Goal: Information Seeking & Learning: Check status

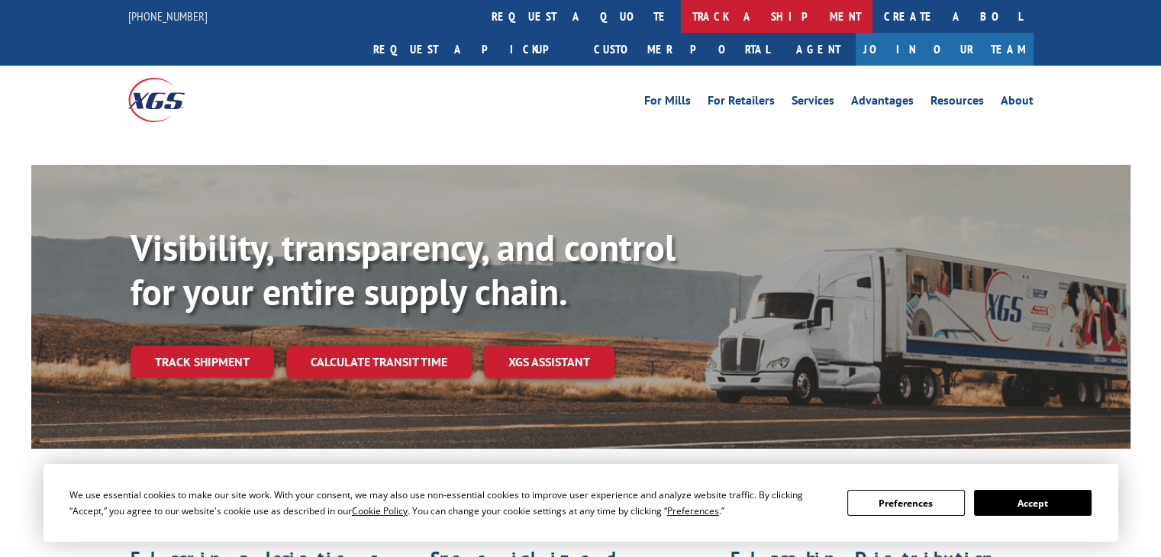
click at [681, 13] on link "track a shipment" at bounding box center [777, 16] width 192 height 33
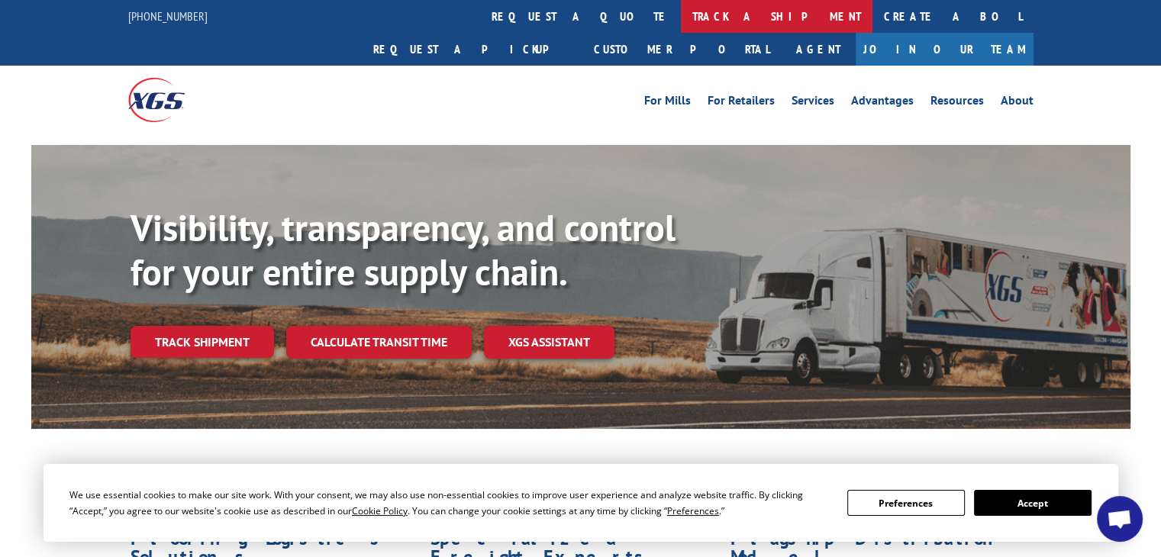
click at [681, 21] on link "track a shipment" at bounding box center [777, 16] width 192 height 33
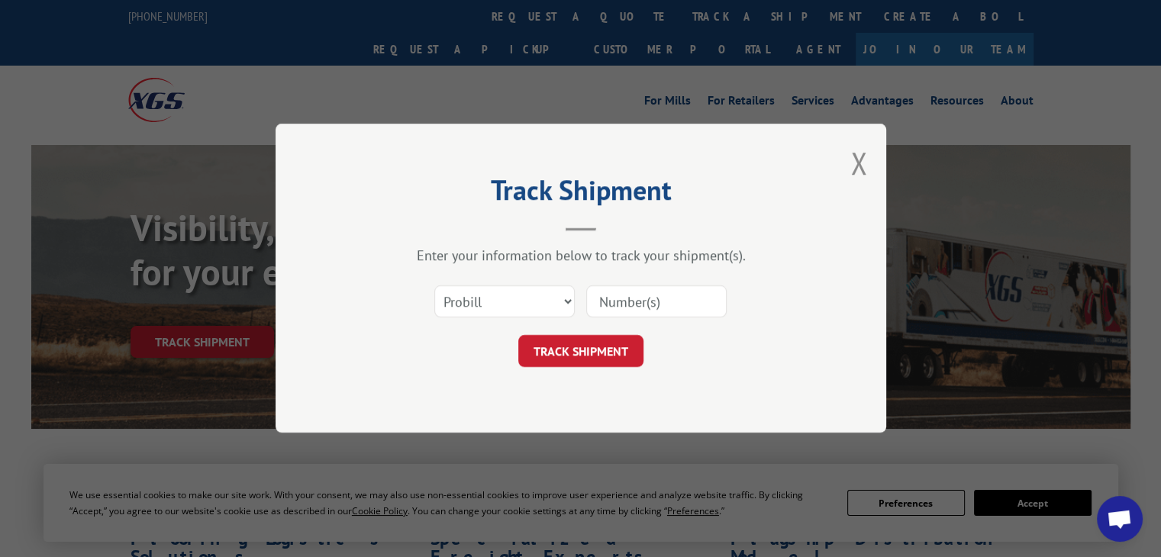
click at [635, 311] on input at bounding box center [656, 302] width 140 height 32
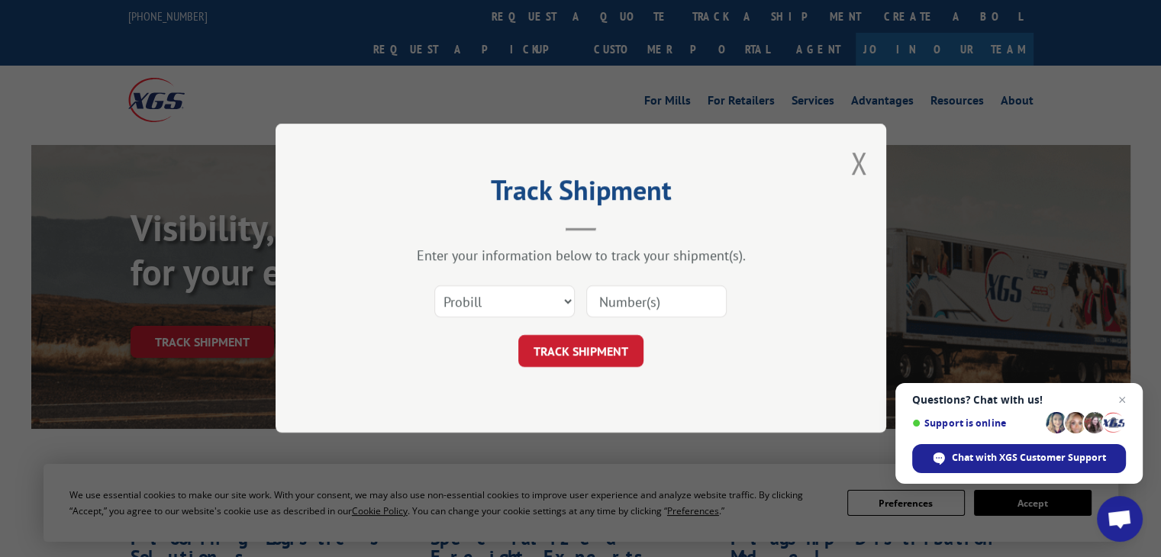
paste input "17503777"
type input "17503777"
click at [602, 326] on div "Select category... Probill BOL PO 17503777" at bounding box center [581, 302] width 458 height 50
click at [600, 348] on button "TRACK SHIPMENT" at bounding box center [580, 352] width 125 height 32
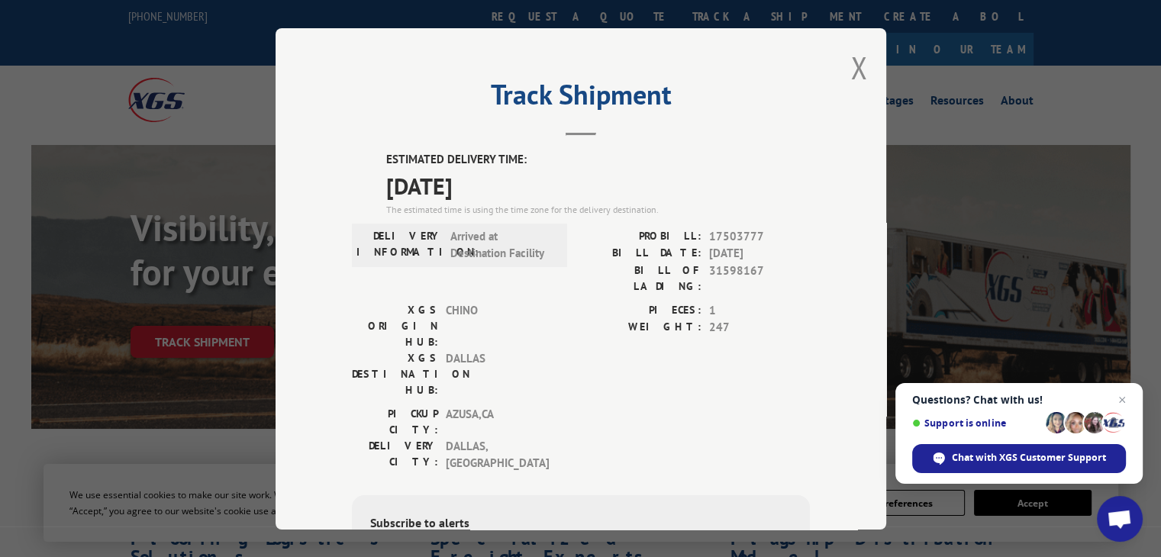
click at [841, 60] on div "Track Shipment ESTIMATED DELIVERY TIME: [DATE] The estimated time is using the …" at bounding box center [581, 279] width 611 height 502
click at [842, 71] on div "Track Shipment ESTIMATED DELIVERY TIME: [DATE] The estimated time is using the …" at bounding box center [581, 279] width 611 height 502
